Goal: Book appointment/travel/reservation

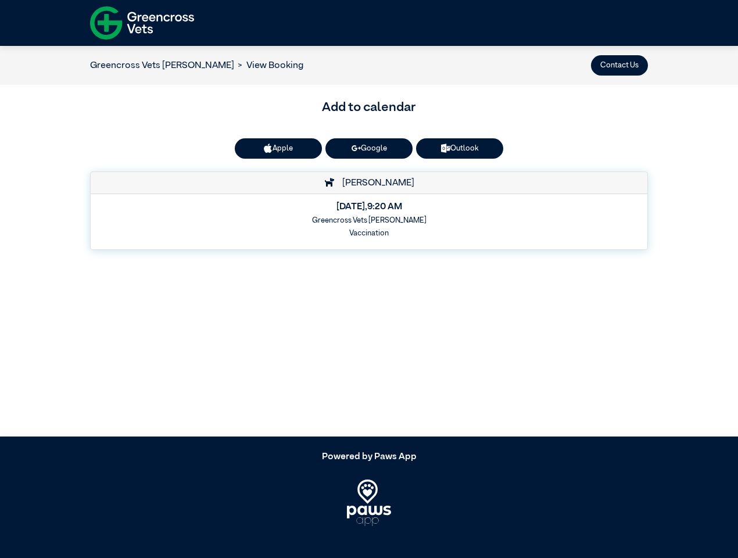
click at [619, 65] on button "Contact Us" at bounding box center [619, 65] width 57 height 20
click at [278, 148] on button "Apple" at bounding box center [278, 148] width 87 height 20
